Goal: Transaction & Acquisition: Purchase product/service

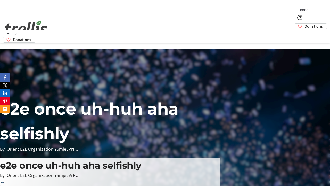
click at [305, 23] on span "Donations" at bounding box center [314, 25] width 18 height 5
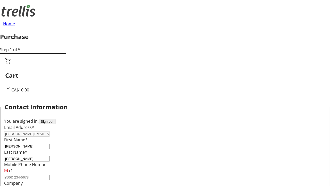
select select "CA"
type input "[STREET_ADDRESS][PERSON_NAME]"
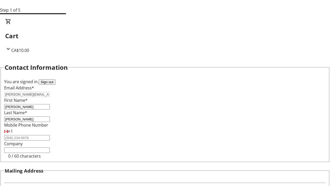
type input "Kelowna"
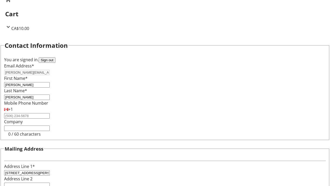
select select "BC"
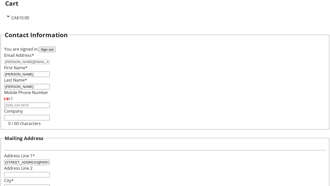
type input "Kelowna"
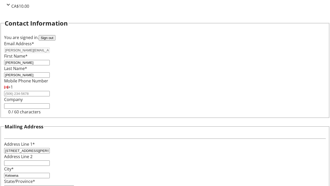
type input "V1Y 0C2"
